Goal: Task Accomplishment & Management: Complete application form

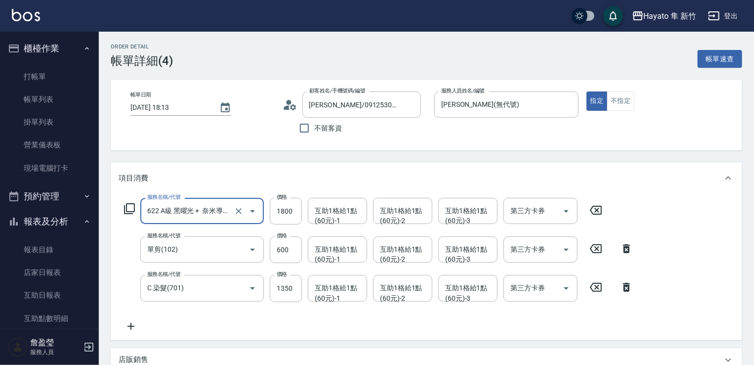
scroll to position [337, 0]
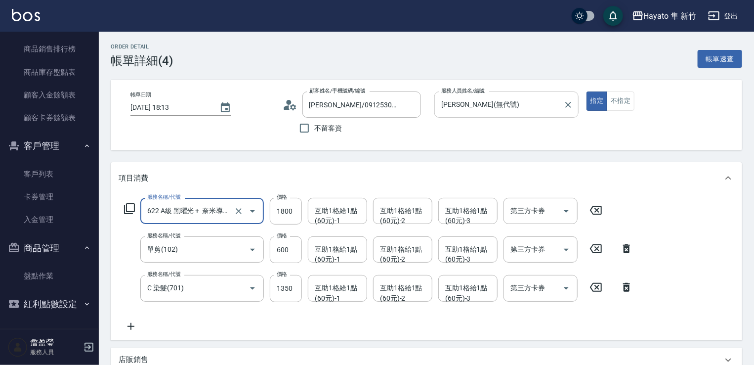
click at [514, 108] on input "[PERSON_NAME](無代號)" at bounding box center [499, 104] width 121 height 17
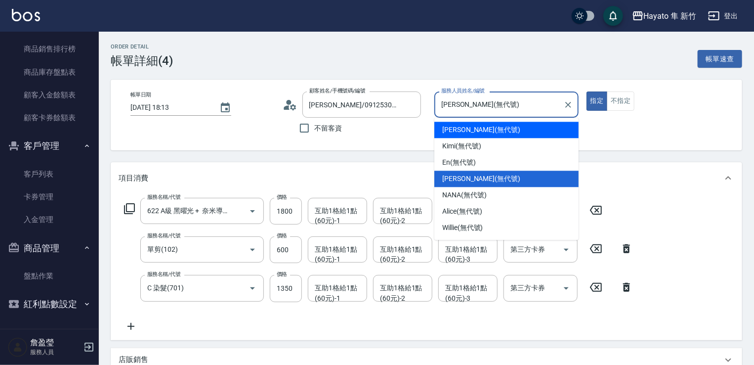
click at [678, 113] on div "帳單日期 [DATE] 18:13 顧客姓名/手機號碼/編號 [PERSON_NAME]/0912530997/ 顧客姓名/手機號碼/編號 不留客資 服務人員…" at bounding box center [427, 114] width 608 height 47
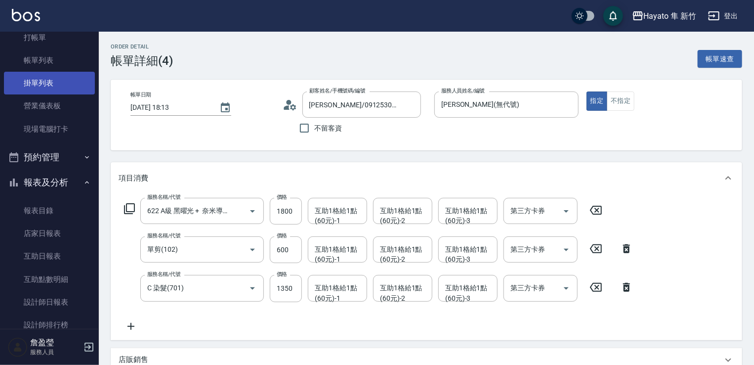
scroll to position [0, 0]
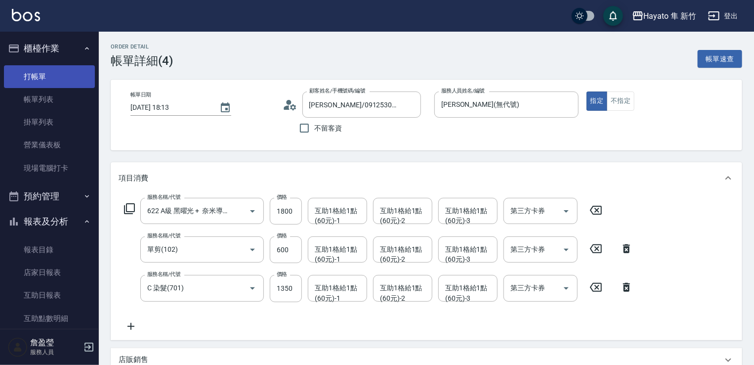
click at [47, 77] on link "打帳單" at bounding box center [49, 76] width 91 height 23
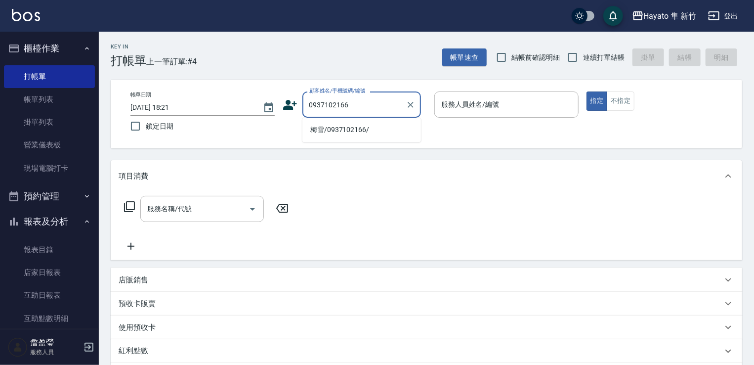
click at [354, 130] on li "梅雪/0937102166/" at bounding box center [361, 130] width 119 height 16
type input "梅雪/0937102166/"
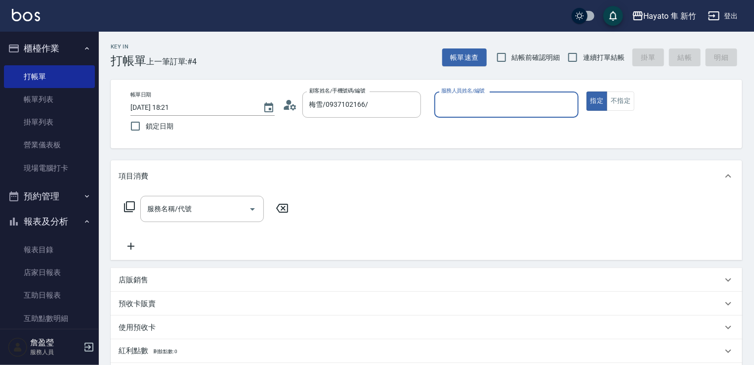
type input "[PERSON_NAME](無代號)"
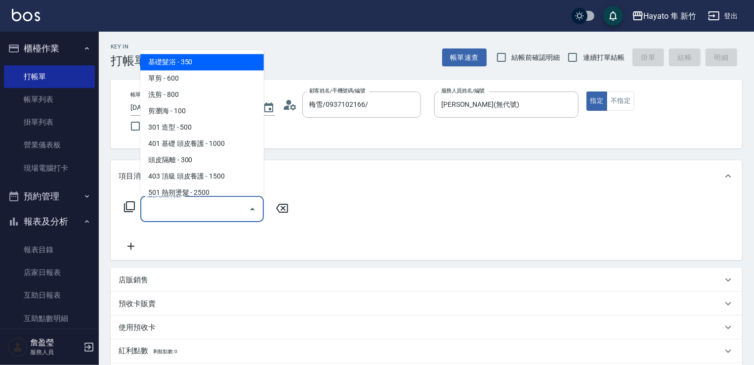
click at [210, 210] on input "服務名稱/代號" at bounding box center [195, 208] width 100 height 17
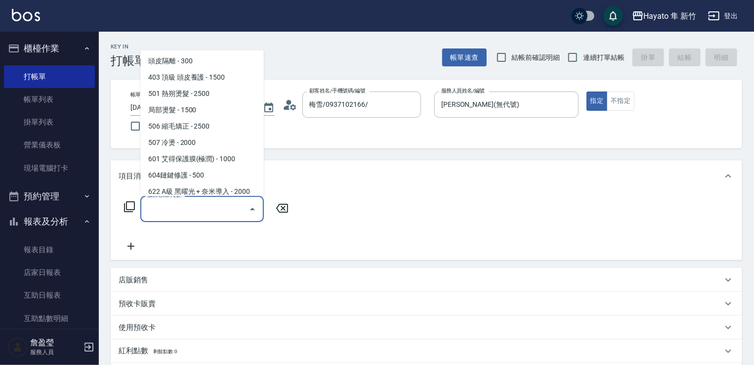
scroll to position [172, 0]
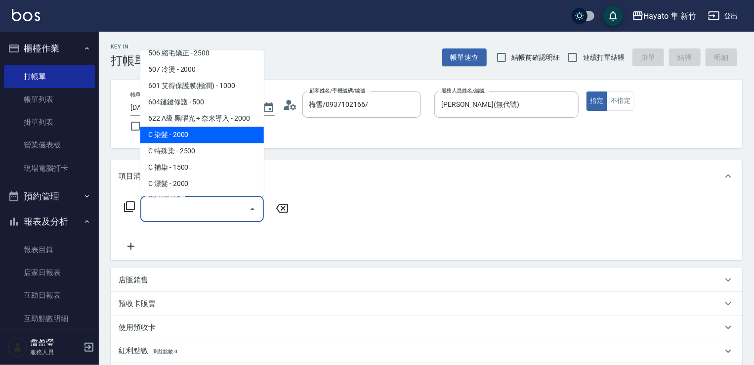
click at [211, 136] on span "C 染髮 - 2000" at bounding box center [201, 134] width 123 height 16
type input "C 染髮(701)"
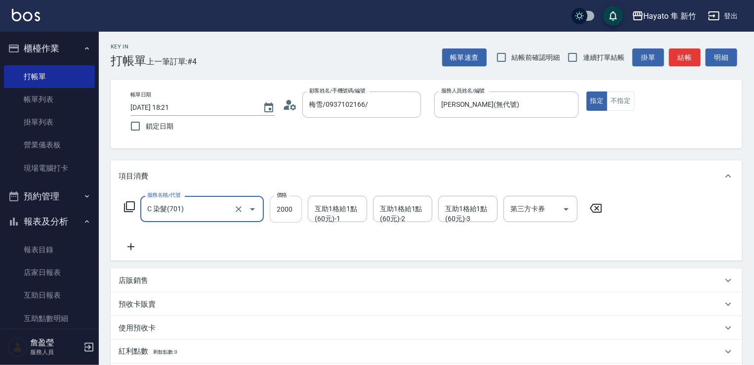
click at [276, 208] on input "2000" at bounding box center [286, 209] width 32 height 27
type input "1800"
click at [293, 238] on div "服務名稱/代號 C 染髮(701) 服務名稱/代號 價格 1800 價格 互助1格給1點(60元)-1 互助1格給1點(60元)-1 互助1格給1點(60元)…" at bounding box center [364, 224] width 490 height 57
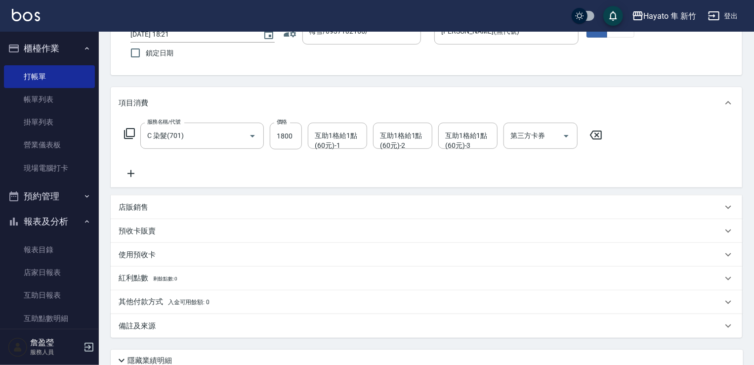
scroll to position [148, 0]
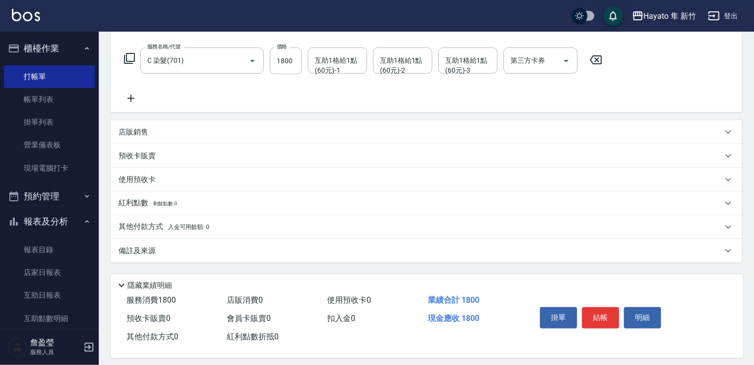
click at [157, 251] on div "備註及來源" at bounding box center [421, 251] width 604 height 10
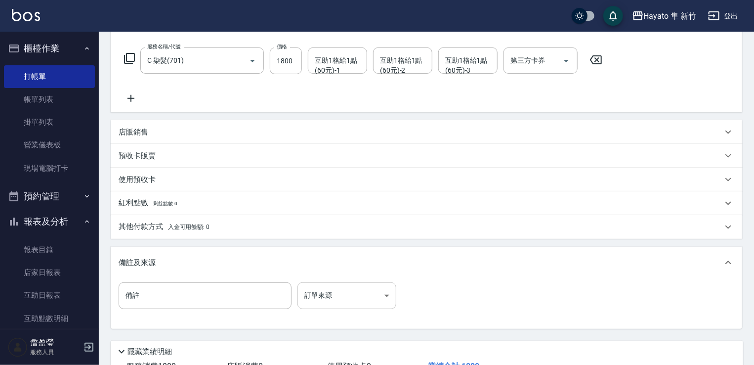
click at [332, 292] on body "Hayato 隼 新竹 登出 櫃檯作業 打帳單 帳單列表 掛單列表 營業儀表板 現場電腦打卡 預約管理 預約管理 報表及分析 報表目錄 店家日報表 互助日報表…" at bounding box center [377, 144] width 754 height 584
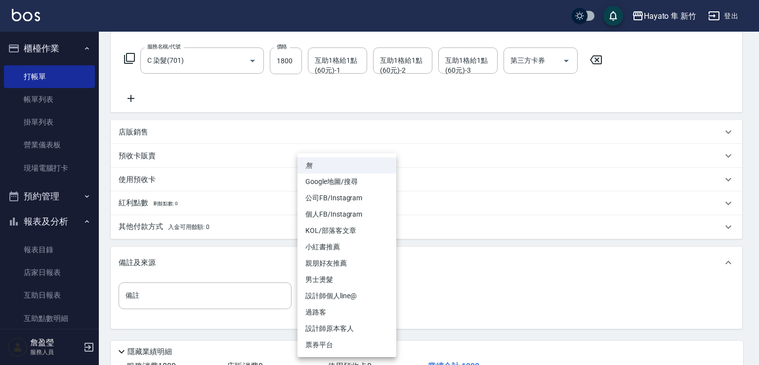
click at [337, 323] on li "設計師原本客人" at bounding box center [346, 328] width 99 height 16
type input "設計師原本客人"
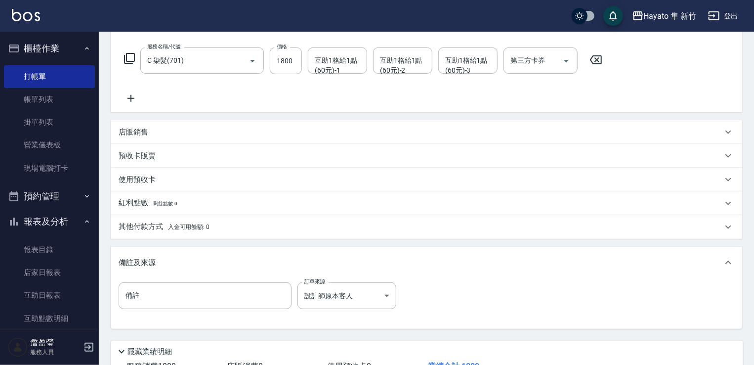
click at [469, 293] on div "備註 備註 訂單來源 設計師原本客人 設計師原本客人 訂單來源" at bounding box center [427, 301] width 616 height 39
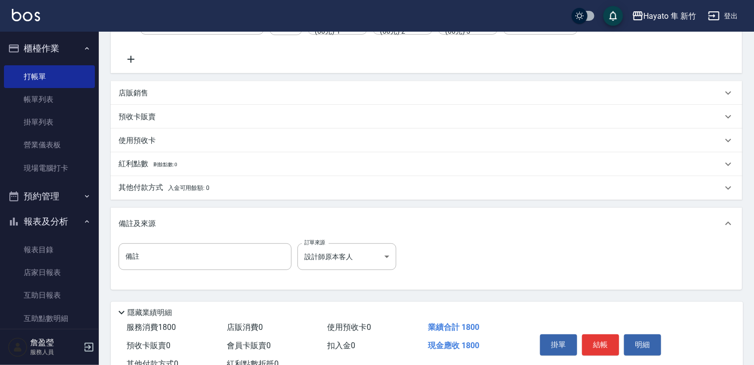
scroll to position [223, 0]
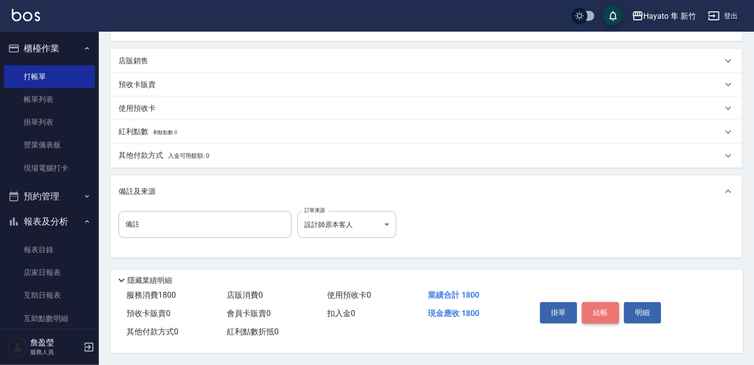
click at [601, 311] on button "結帳" at bounding box center [600, 312] width 37 height 21
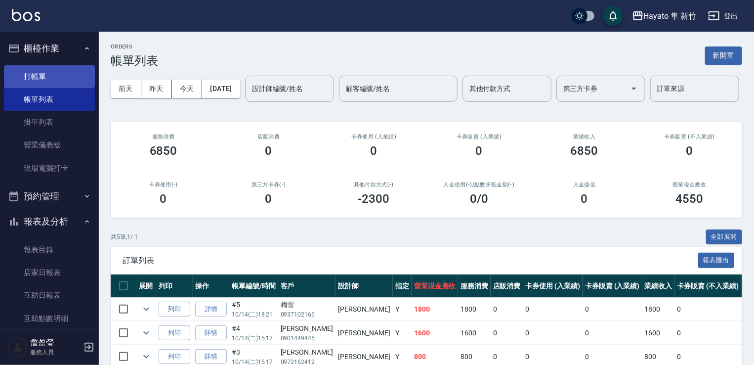
click at [47, 74] on link "打帳單" at bounding box center [49, 76] width 91 height 23
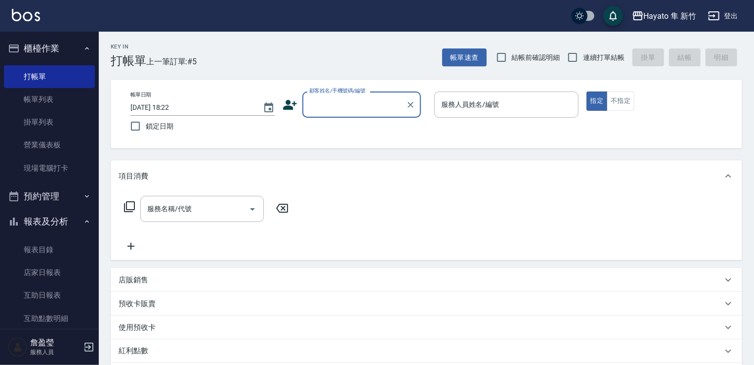
click at [362, 102] on input "顧客姓名/手機號碼/編號" at bounding box center [354, 104] width 95 height 17
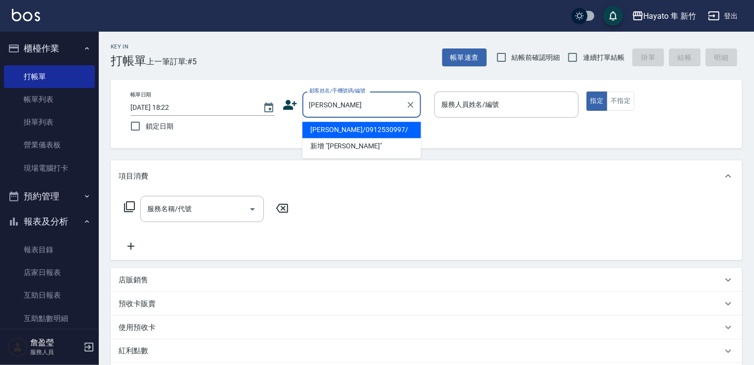
click at [352, 127] on li "[PERSON_NAME]/0912530997/" at bounding box center [361, 130] width 119 height 16
type input "[PERSON_NAME]/0912530997/"
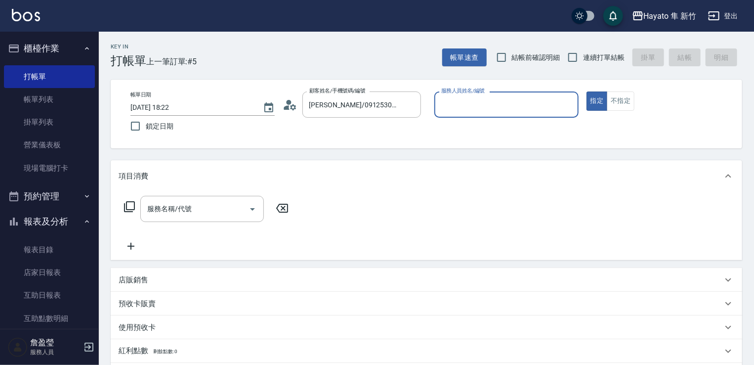
type input "[PERSON_NAME](無代號)"
click at [199, 226] on div "服務名稱/代號 服務名稱/代號" at bounding box center [207, 224] width 176 height 56
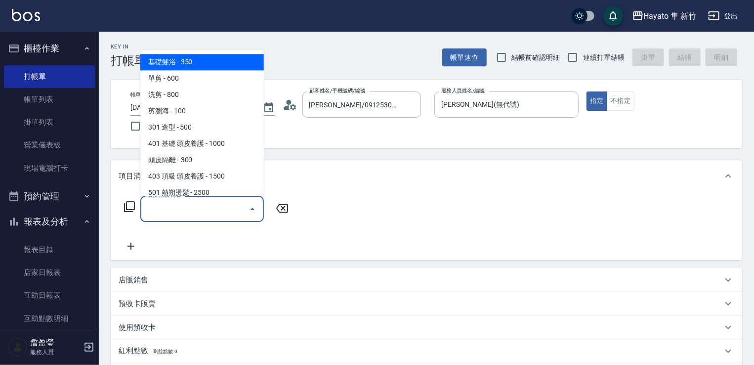
click at [202, 207] on input "服務名稱/代號" at bounding box center [195, 208] width 100 height 17
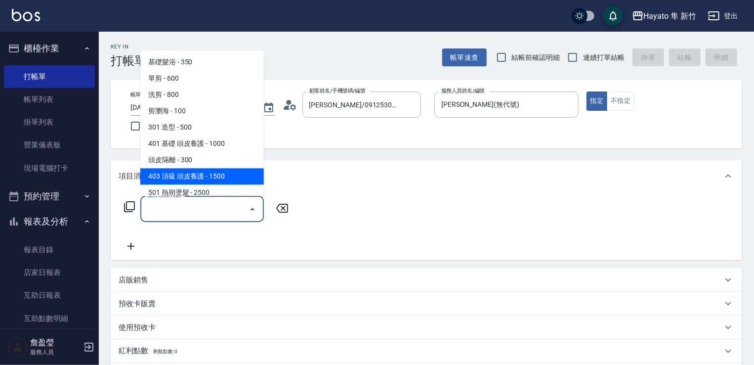
scroll to position [148, 0]
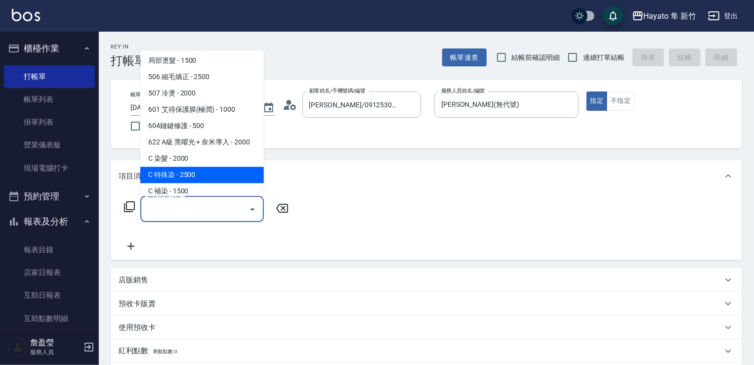
click at [204, 176] on span "C 特殊染 - 2500" at bounding box center [201, 174] width 123 height 16
type input "C 特殊染(703)"
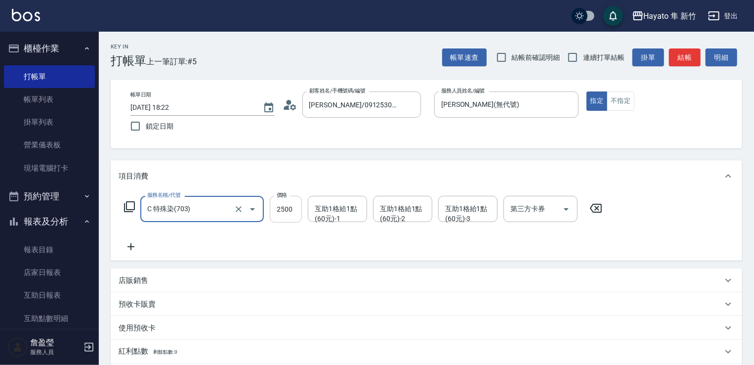
click at [275, 214] on input "2500" at bounding box center [286, 209] width 32 height 27
type input "3300"
click at [136, 246] on icon at bounding box center [131, 247] width 25 height 12
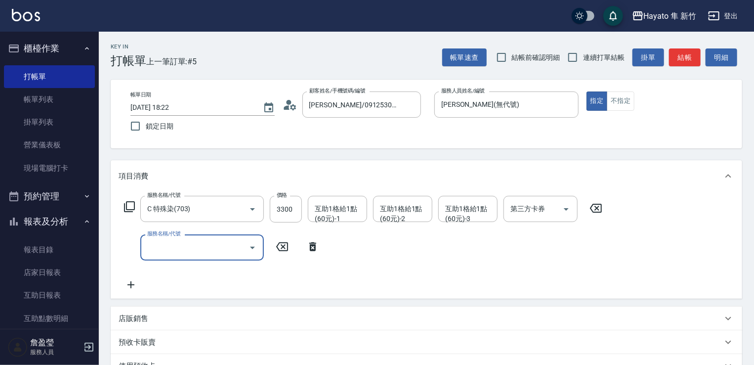
click at [257, 246] on icon "Open" at bounding box center [252, 248] width 12 height 12
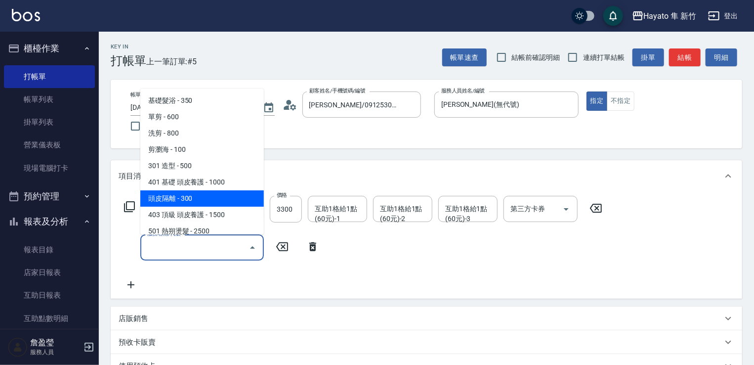
click at [233, 191] on span "頭皮隔離 - 300" at bounding box center [201, 198] width 123 height 16
type input "頭皮隔離(402)"
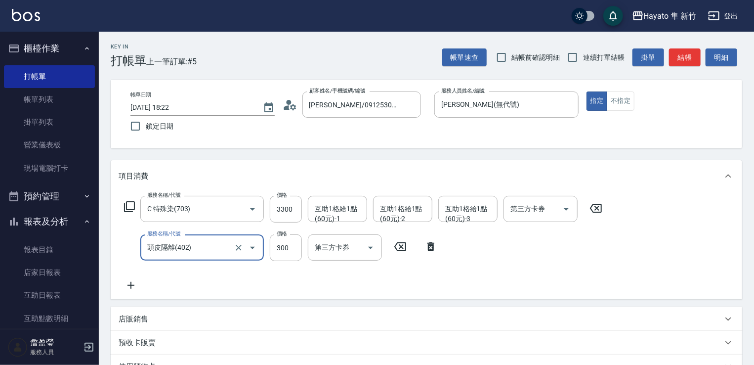
drag, startPoint x: 278, startPoint y: 246, endPoint x: 257, endPoint y: 253, distance: 22.0
click at [278, 246] on input "300" at bounding box center [286, 247] width 32 height 27
type input "200"
click at [228, 270] on div "服務名稱/代號 C 特殊染(703) 服務名稱/代號 價格 3300 價格 互助1格給1點(60元)-1 互助1格給1點(60元)-1 互助1格給1點(60元…" at bounding box center [364, 243] width 490 height 95
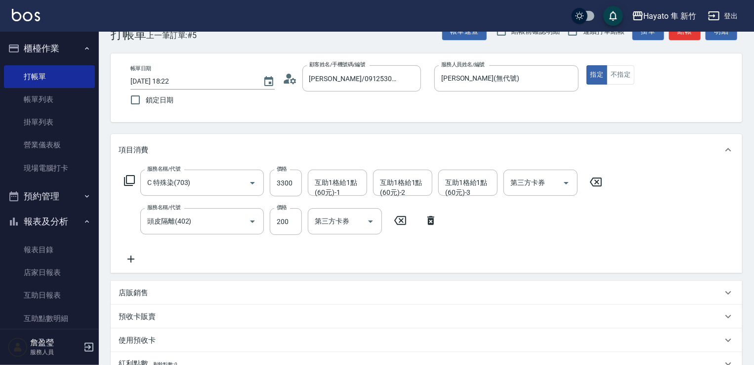
scroll to position [49, 0]
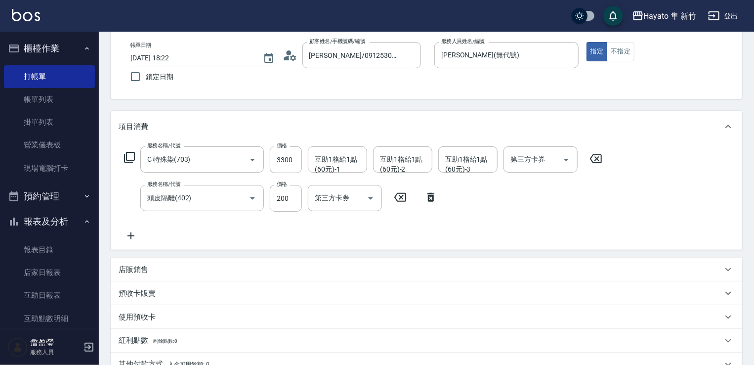
click at [151, 270] on div "店販銷售" at bounding box center [421, 269] width 604 height 10
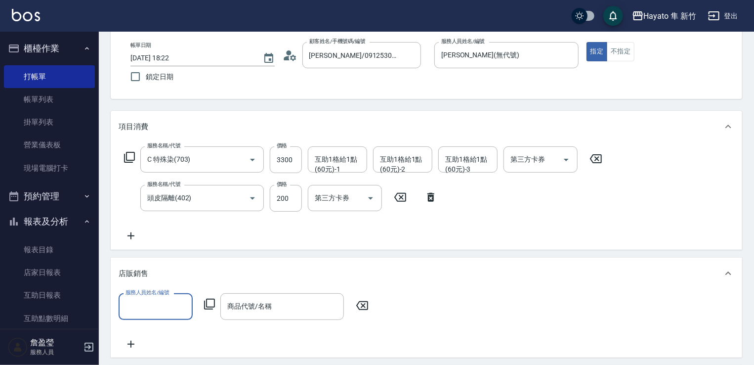
scroll to position [0, 0]
click at [151, 295] on label "服務人員姓名/編號" at bounding box center [146, 291] width 43 height 7
click at [151, 297] on input "服務人員姓名/編號" at bounding box center [155, 305] width 65 height 17
click at [151, 301] on input "服務人員姓名/編號" at bounding box center [155, 305] width 65 height 17
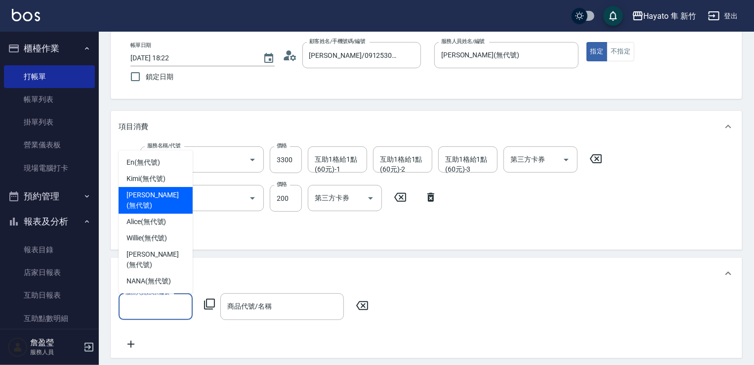
click at [149, 210] on span "[PERSON_NAME] (無代號)" at bounding box center [155, 200] width 58 height 21
type input "[PERSON_NAME](無代號)"
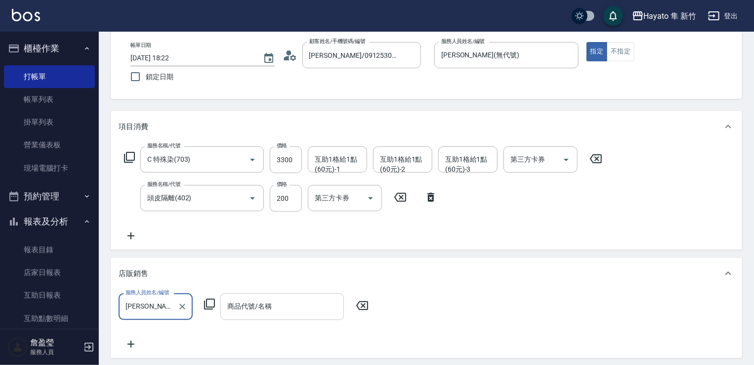
click at [294, 301] on input "商品代號/名稱" at bounding box center [282, 305] width 115 height 17
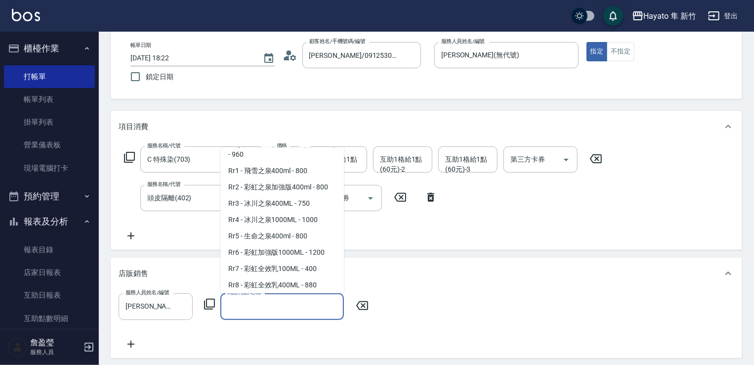
scroll to position [593, 0]
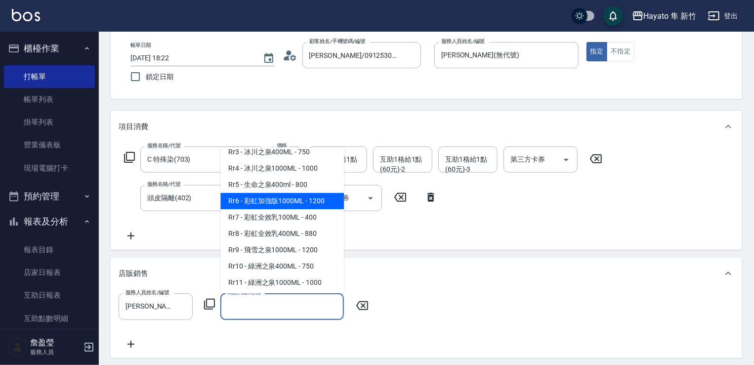
click at [288, 209] on span "Rr6 - 彩虹加強版1000ML - 1200" at bounding box center [281, 201] width 123 height 16
type input "彩虹加強版1000ML"
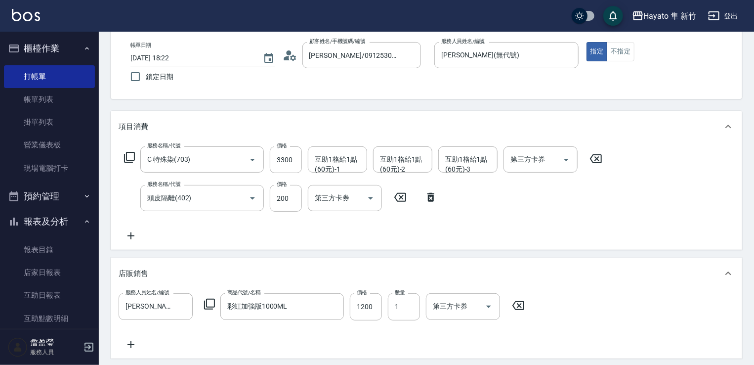
click at [530, 331] on div "服務人員姓名/編號 [PERSON_NAME](無代號) 服務人員姓名/編號 商品代號/名稱 彩虹加強版1000ML 商品代號/名稱 價格 1200 價格 數…" at bounding box center [427, 321] width 616 height 57
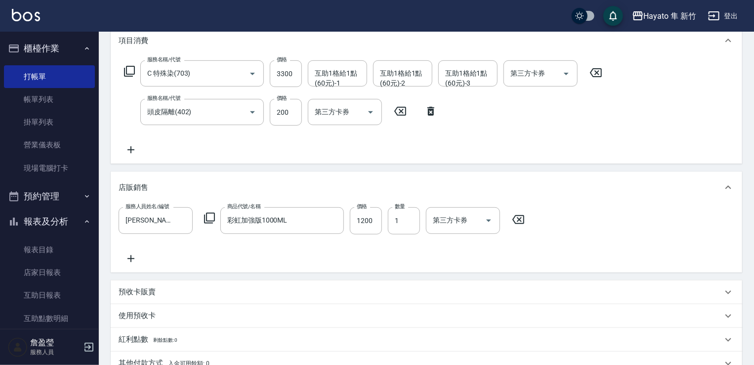
scroll to position [198, 0]
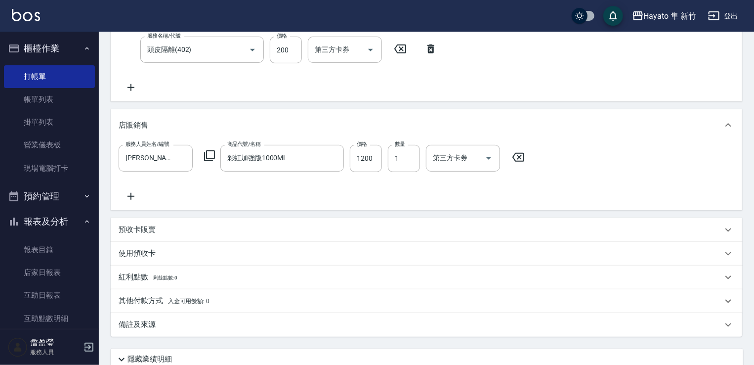
drag, startPoint x: 149, startPoint y: 322, endPoint x: 159, endPoint y: 323, distance: 9.9
click at [152, 323] on p "備註及來源" at bounding box center [137, 324] width 37 height 10
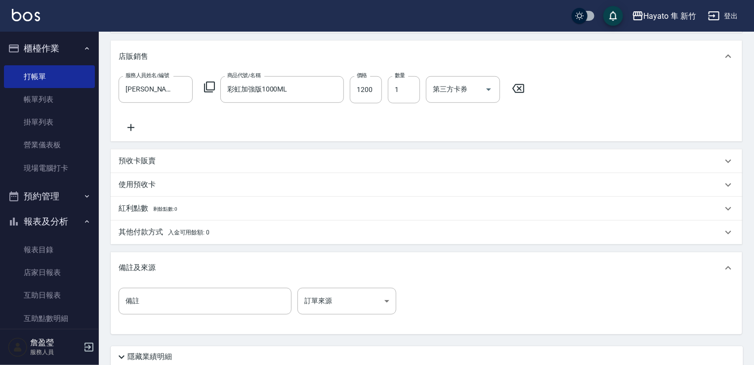
scroll to position [346, 0]
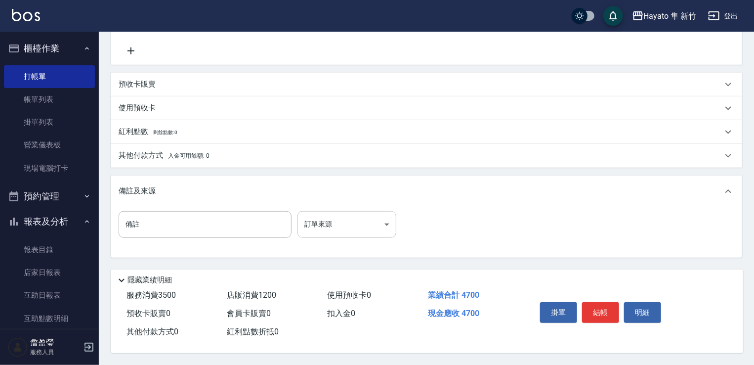
click at [341, 225] on body "Hayato 隼 新竹 登出 櫃檯作業 打帳單 帳單列表 掛單列表 營業儀表板 現場電腦打卡 預約管理 預約管理 報表及分析 報表目錄 店家日報表 互助日報表…" at bounding box center [377, 10] width 754 height 707
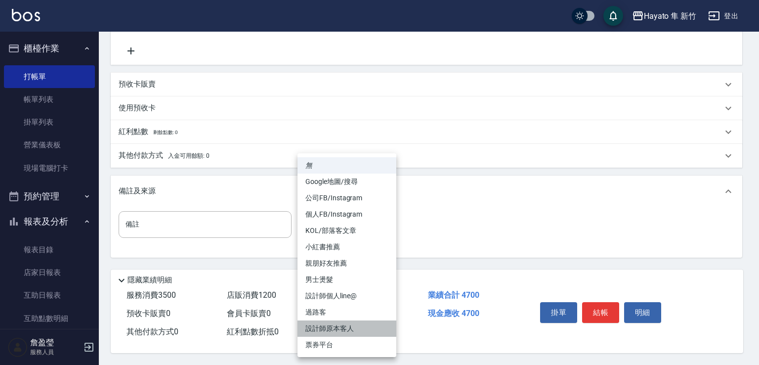
click at [313, 331] on li "設計師原本客人" at bounding box center [346, 328] width 99 height 16
type input "設計師原本客人"
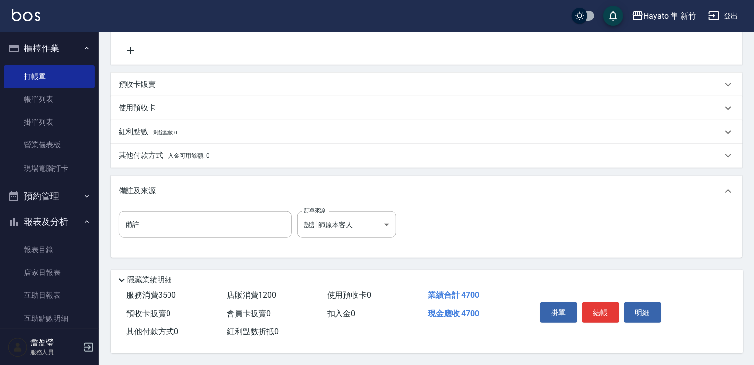
click at [559, 218] on div "備註 備註 訂單來源 設計師原本客人 設計師原本客人 訂單來源" at bounding box center [427, 230] width 616 height 39
click at [606, 305] on button "結帳" at bounding box center [600, 312] width 37 height 21
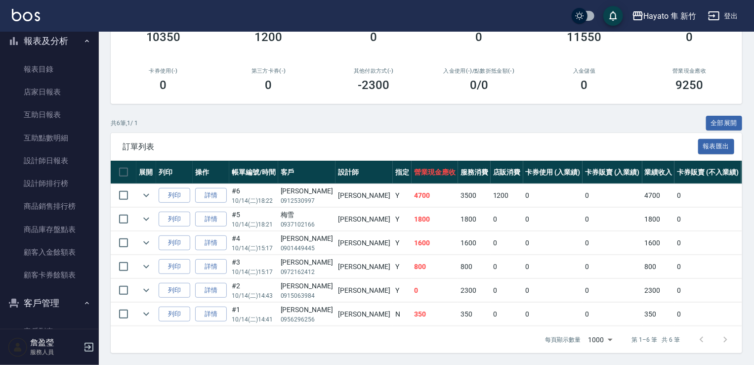
scroll to position [247, 0]
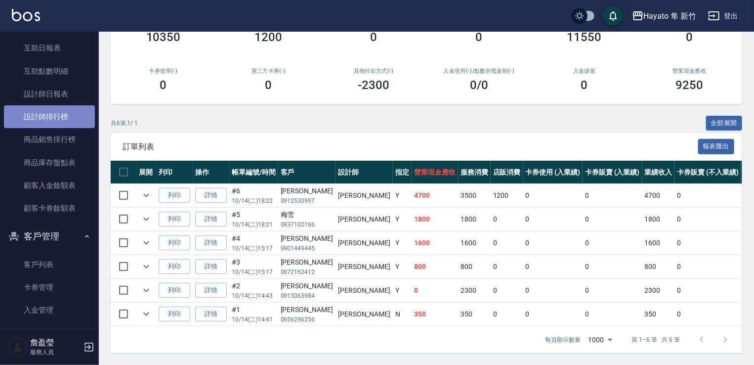
click at [53, 126] on link "設計師排行榜" at bounding box center [49, 116] width 91 height 23
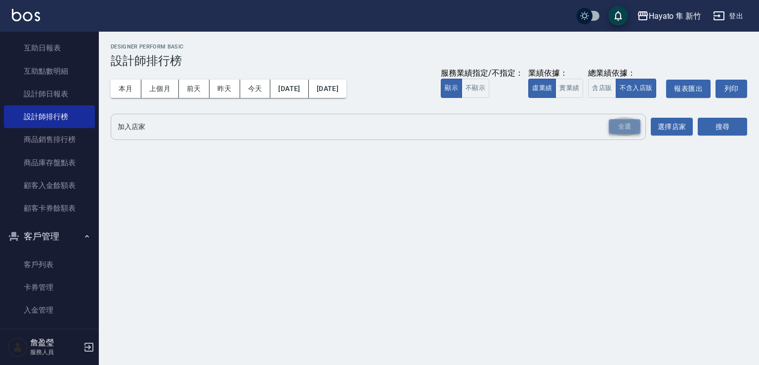
drag, startPoint x: 623, startPoint y: 129, endPoint x: 747, endPoint y: 127, distance: 123.5
click at [626, 129] on div "全選" at bounding box center [625, 126] width 32 height 15
click at [748, 126] on div "Hayato 隼 新竹 [DATE] - [DATE] 設計師排行榜 列印時間： [DATE][PHONE_NUMBER]:23 Designer Perfo…" at bounding box center [429, 94] width 660 height 125
click at [735, 125] on button "搜尋" at bounding box center [722, 127] width 49 height 18
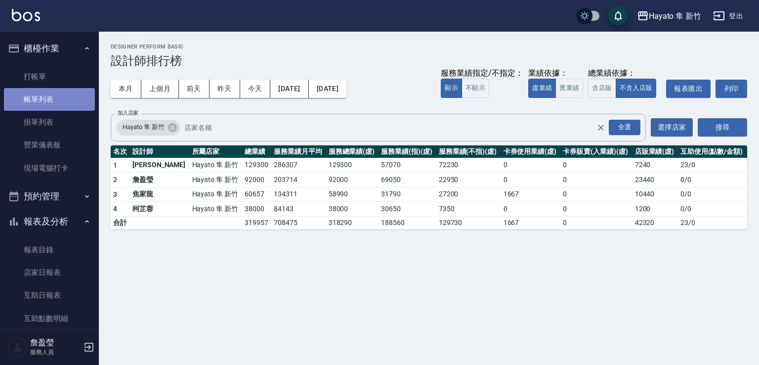
click at [60, 101] on link "帳單列表" at bounding box center [49, 99] width 91 height 23
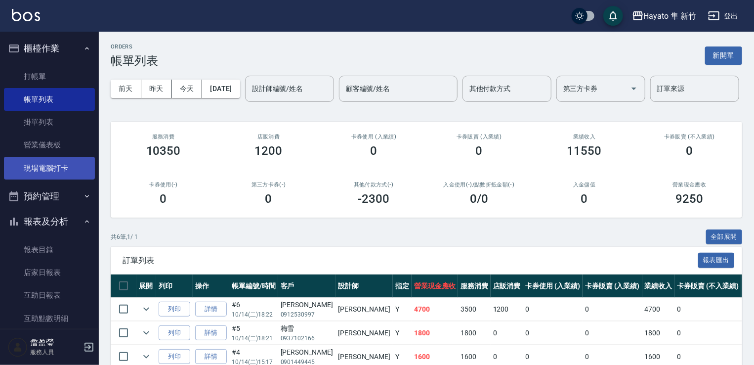
click at [37, 163] on link "現場電腦打卡" at bounding box center [49, 168] width 91 height 23
